Goal: Task Accomplishment & Management: Use online tool/utility

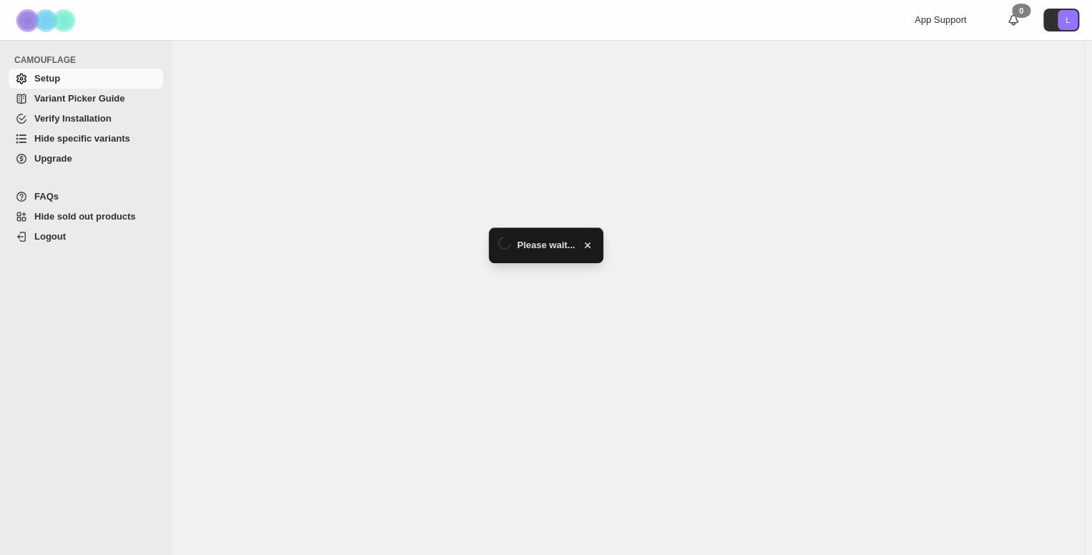
select select "******"
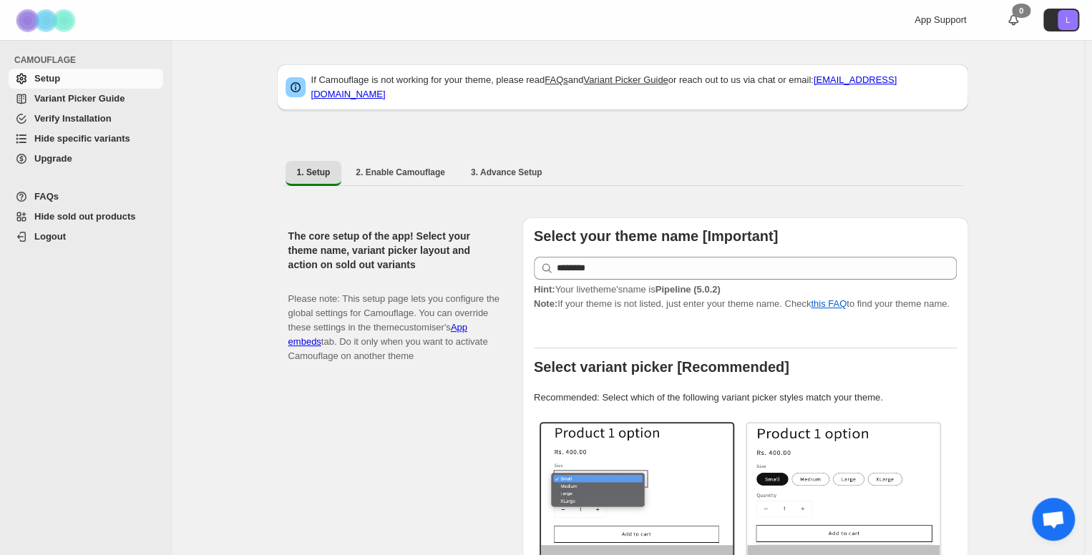
click at [66, 218] on span "Hide sold out products" at bounding box center [85, 216] width 102 height 11
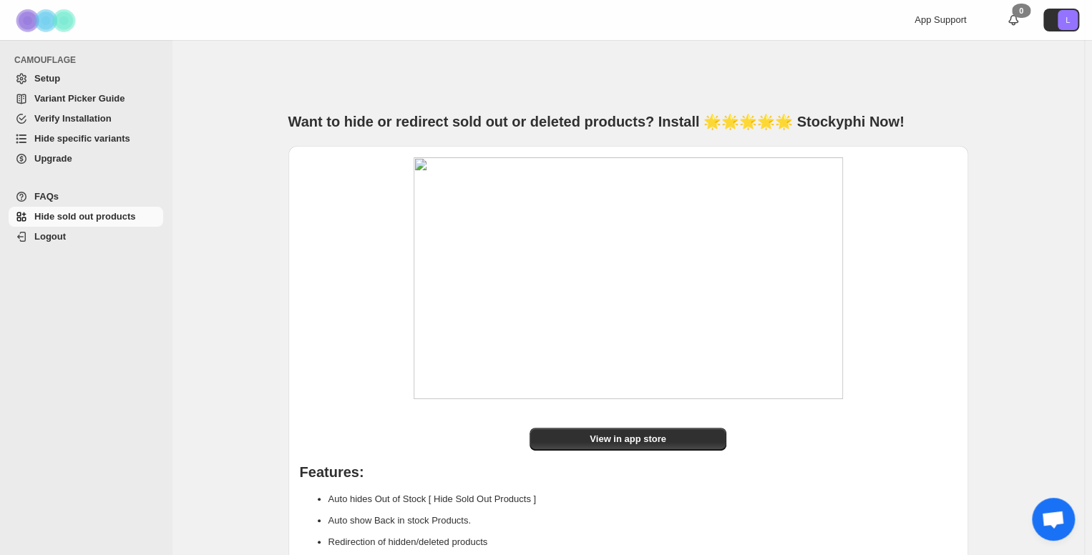
click at [88, 133] on span "Hide specific variants" at bounding box center [82, 138] width 96 height 11
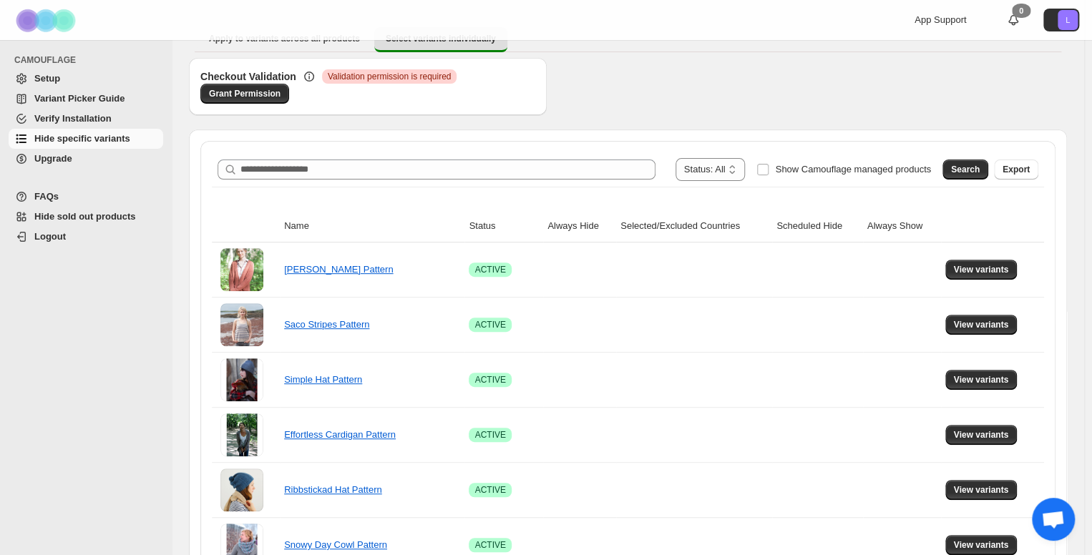
scroll to position [132, 0]
click at [813, 167] on span "Show Camouflage managed products" at bounding box center [853, 168] width 156 height 11
click at [970, 166] on span "Search" at bounding box center [965, 168] width 29 height 11
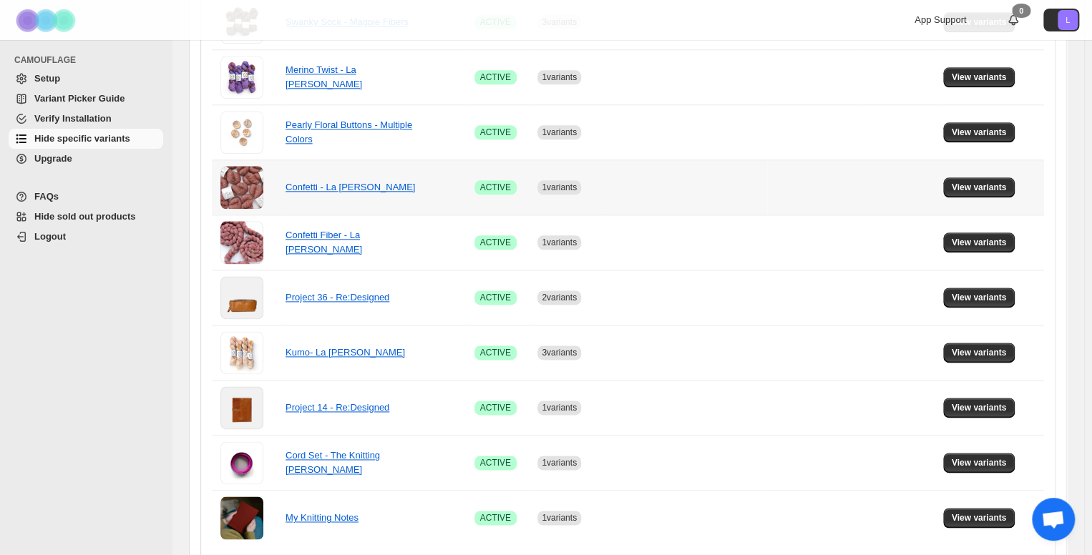
scroll to position [816, 0]
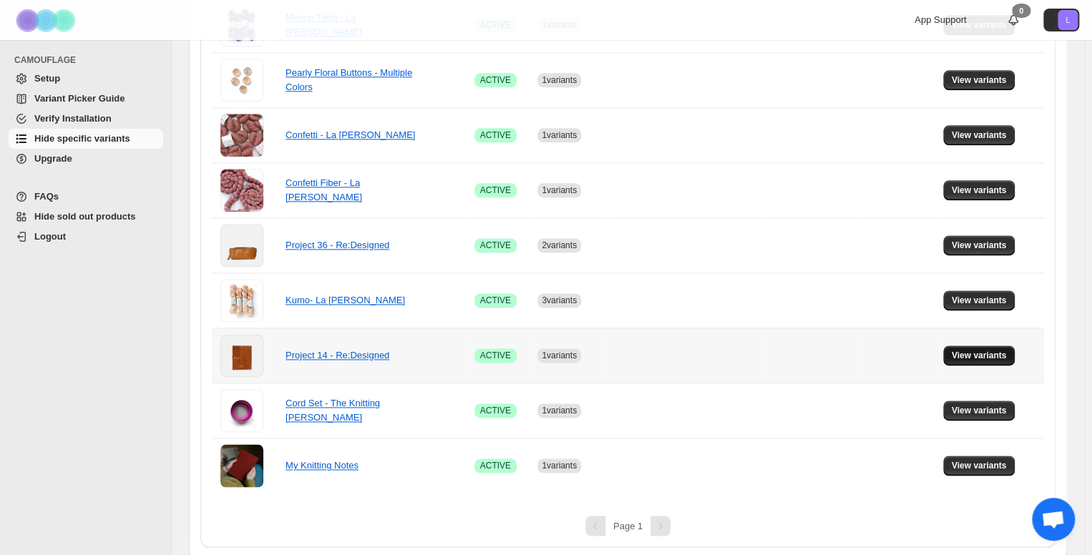
click at [997, 351] on span "View variants" at bounding box center [978, 355] width 55 height 11
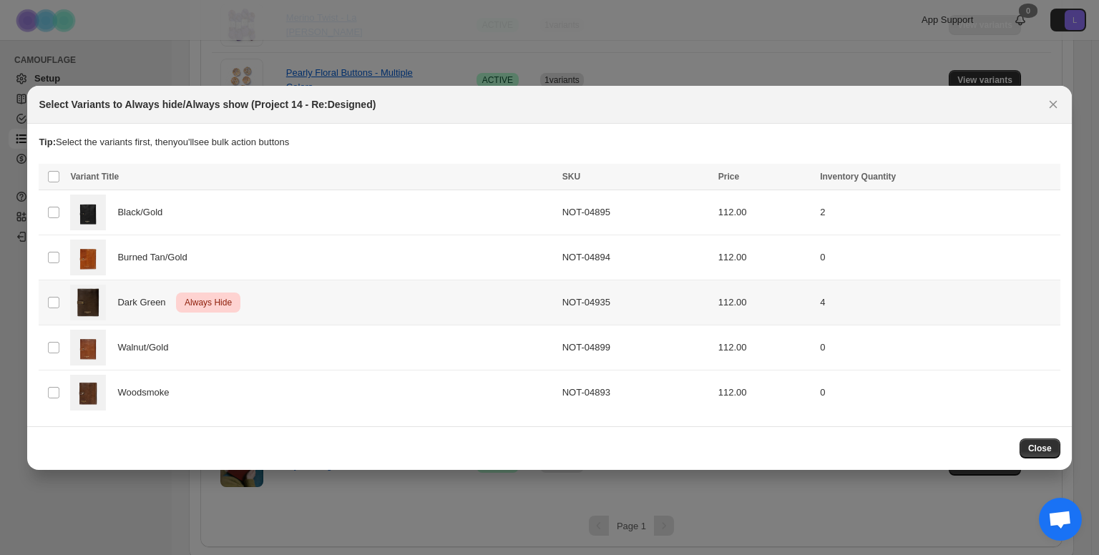
click at [391, 295] on div "Dark Green Critical Always Hide" at bounding box center [311, 303] width 483 height 36
click at [1045, 178] on icon "More actions" at bounding box center [1045, 178] width 2 height 2
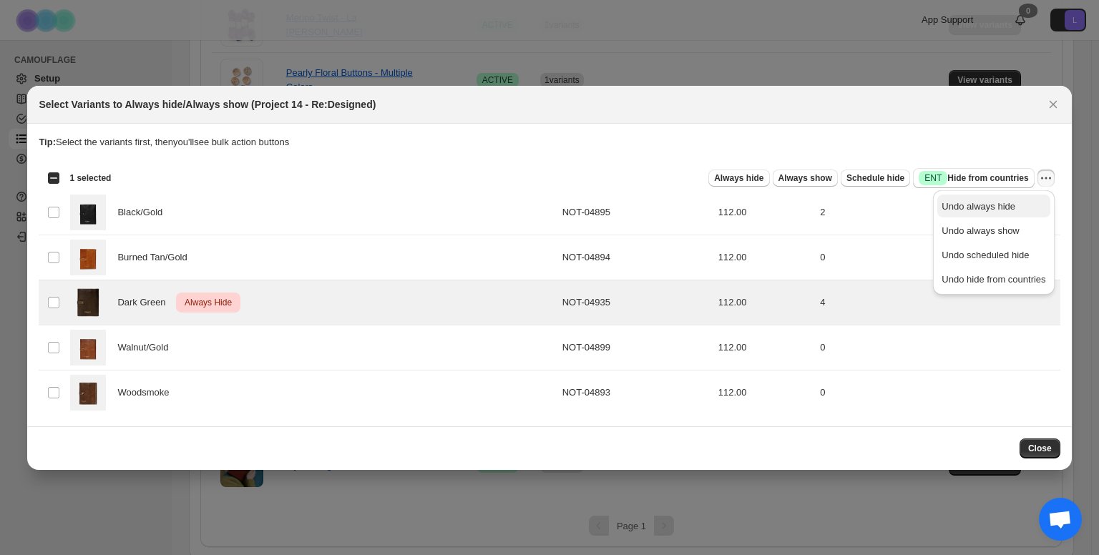
click at [999, 207] on span "Undo always hide" at bounding box center [978, 206] width 74 height 11
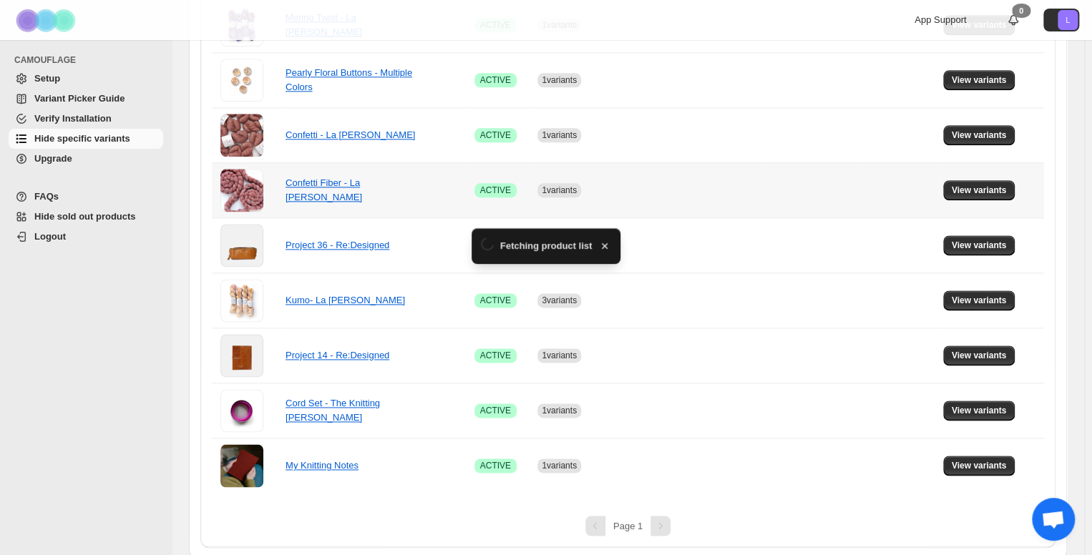
scroll to position [761, 0]
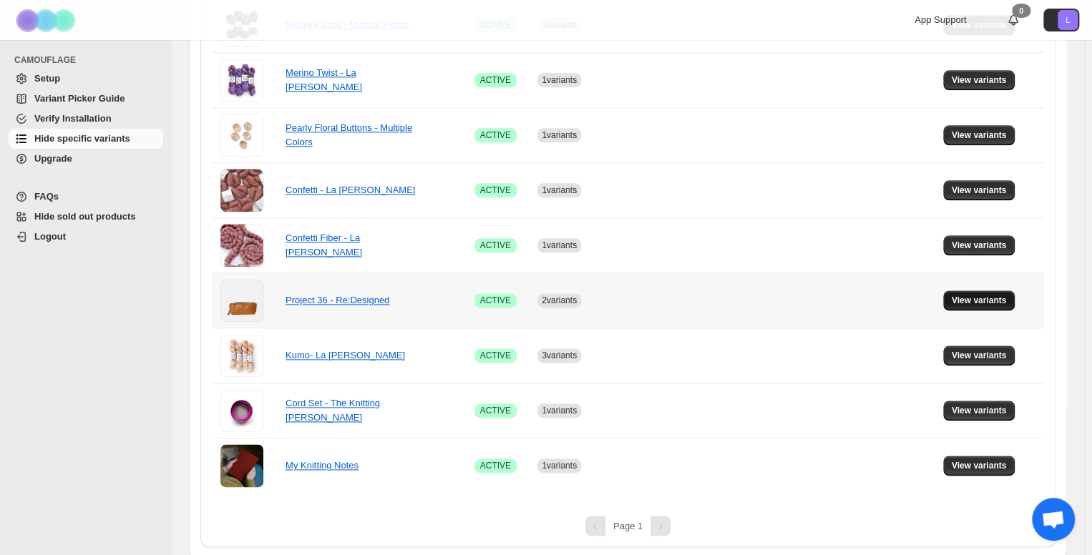
click at [996, 301] on span "View variants" at bounding box center [978, 300] width 55 height 11
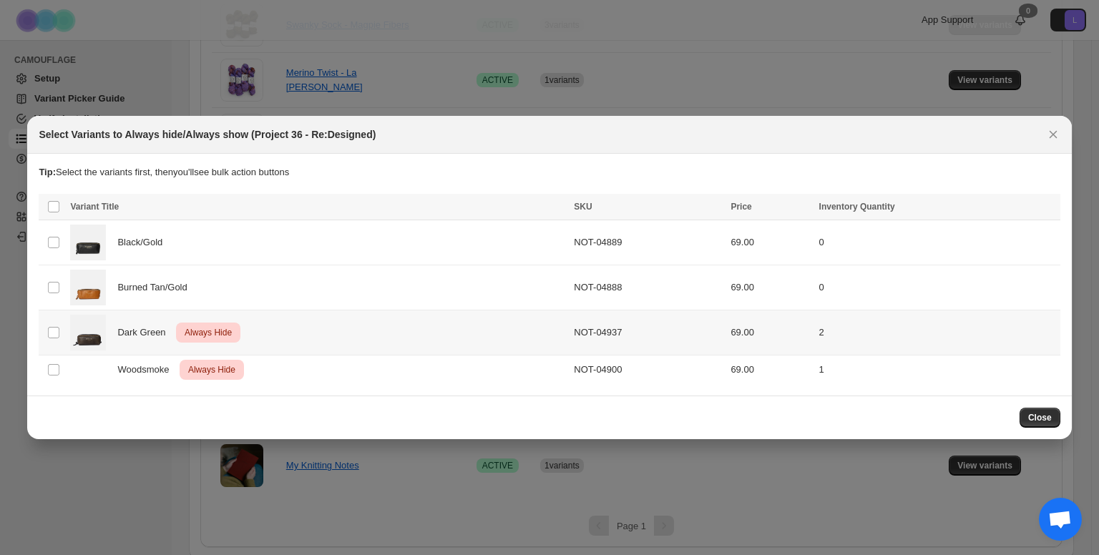
click at [378, 325] on div "Dark Green Critical Always Hide" at bounding box center [317, 333] width 495 height 36
click at [1047, 210] on icon "More actions" at bounding box center [1046, 208] width 14 height 14
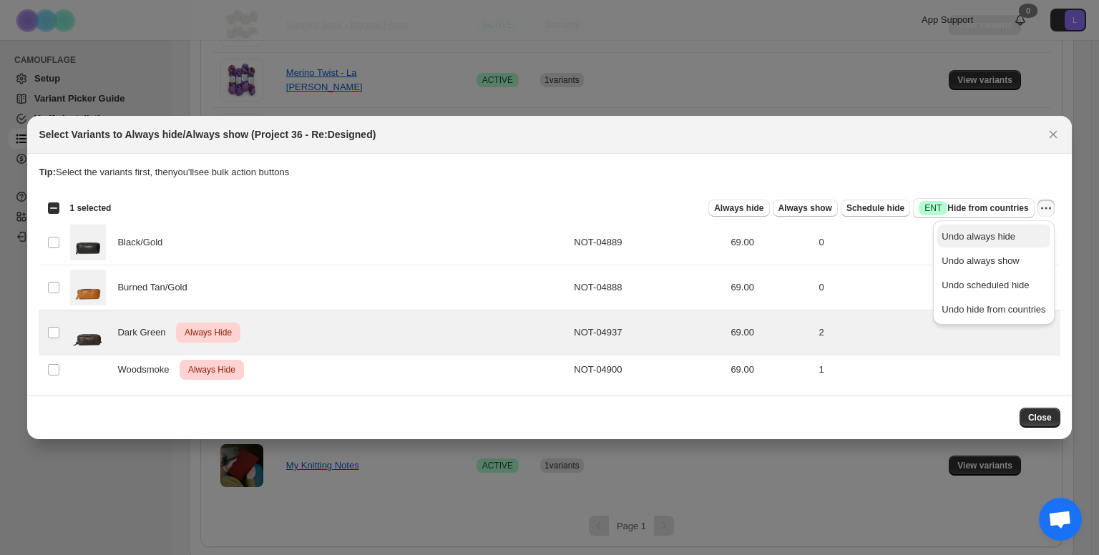
click at [1013, 242] on span "Undo always hide" at bounding box center [993, 237] width 104 height 14
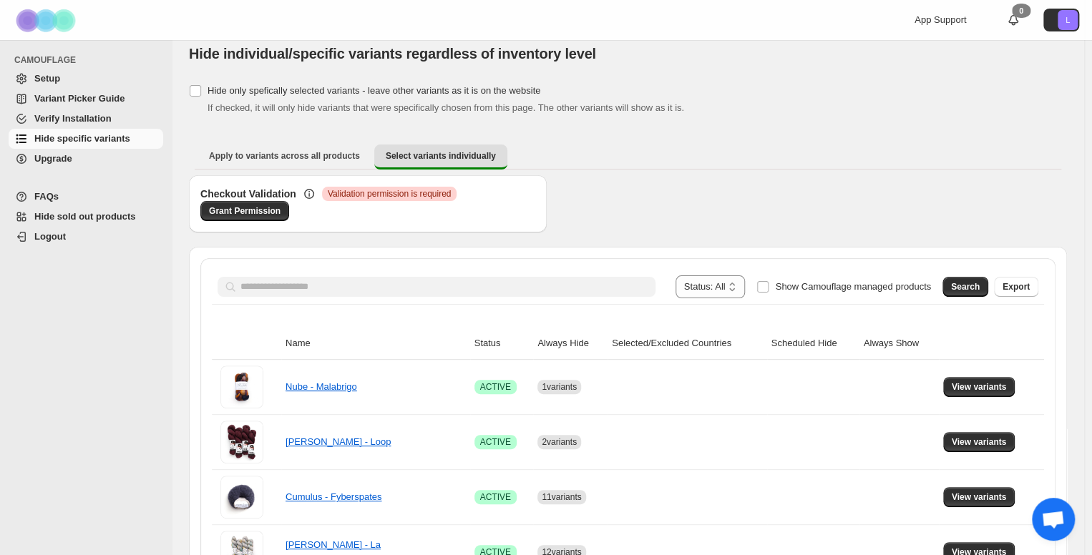
scroll to position [0, 0]
